Goal: Task Accomplishment & Management: Use online tool/utility

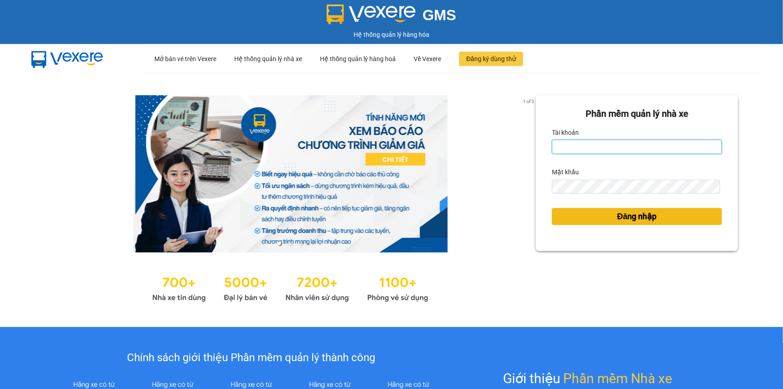
type input "nhi.taithang"
click at [618, 212] on span "Đăng nhập" at bounding box center [638, 216] width 40 height 13
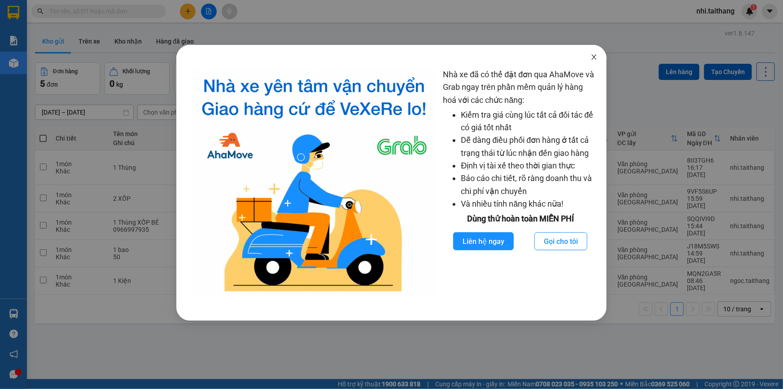
click at [594, 54] on icon "close" at bounding box center [594, 56] width 7 height 7
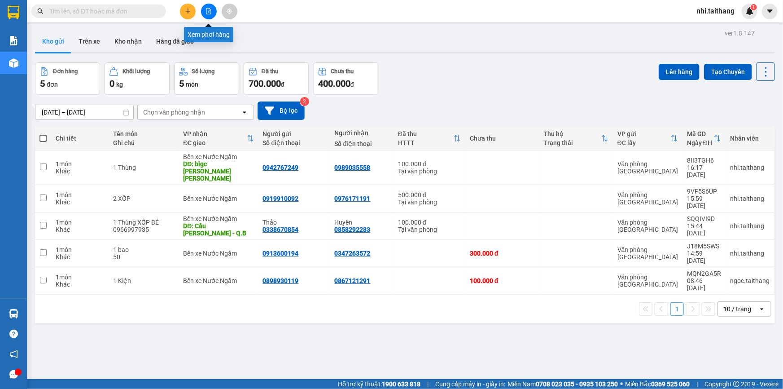
click at [206, 13] on icon "file-add" at bounding box center [209, 11] width 6 height 6
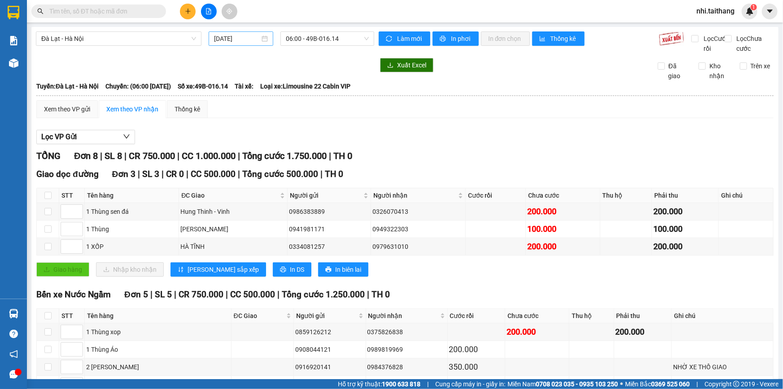
click at [225, 40] on input "[DATE]" at bounding box center [237, 39] width 46 height 10
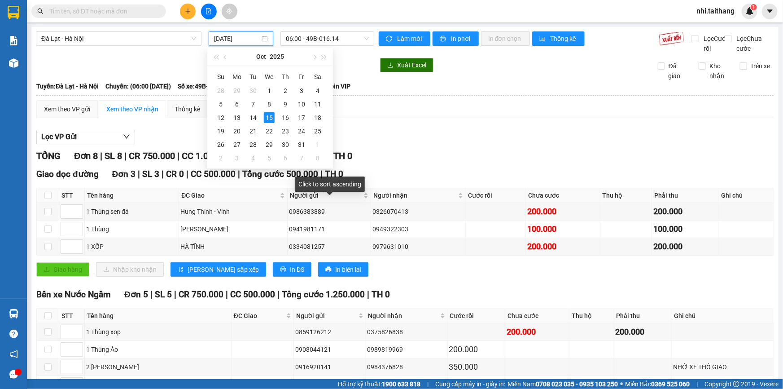
type input "[DATE]"
click at [209, 9] on icon "file-add" at bounding box center [208, 11] width 5 height 6
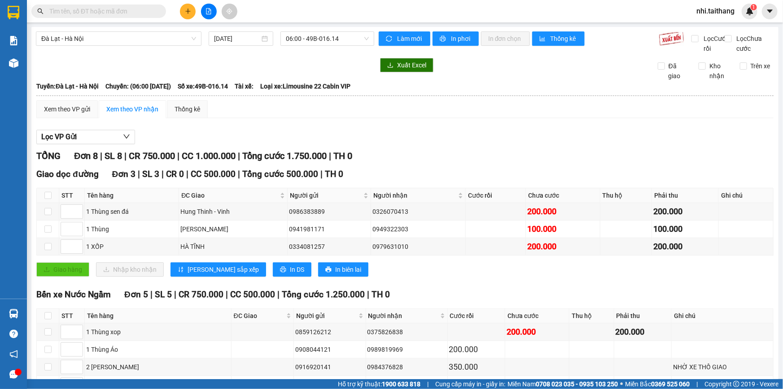
click at [208, 5] on button at bounding box center [209, 12] width 16 height 16
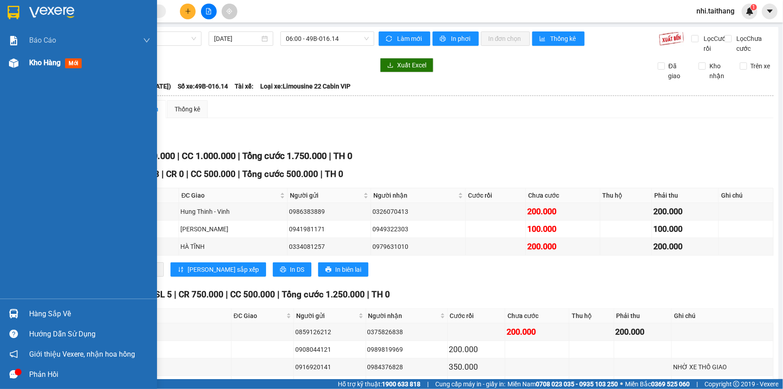
click at [51, 67] on div "Kho hàng mới" at bounding box center [57, 62] width 56 height 11
